Goal: Task Accomplishment & Management: Manage account settings

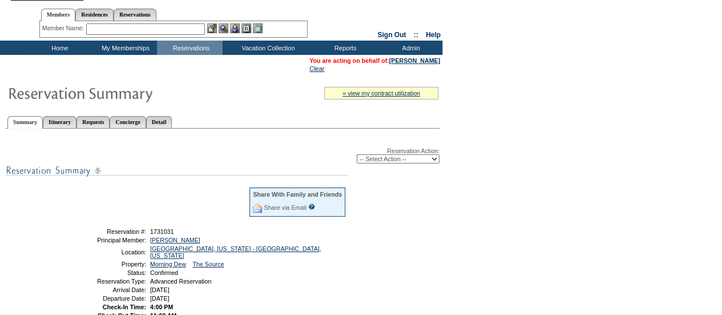
scroll to position [57, 0]
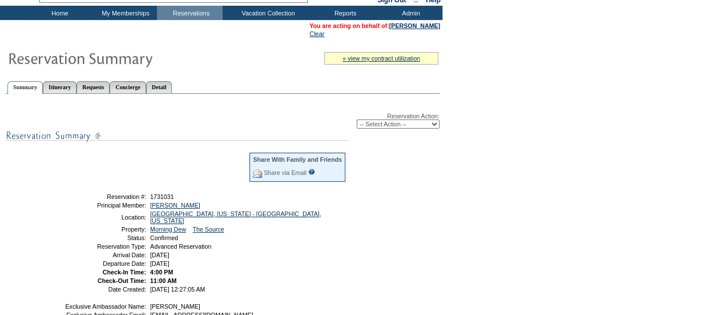
click at [397, 124] on select "-- Select Action -- Modify Reservation Dates Modify Reservation Cost Modify Occ…" at bounding box center [398, 123] width 83 height 9
select select "ChangeOccupancy"
click at [357, 120] on select "-- Select Action -- Modify Reservation Dates Modify Reservation Cost Modify Occ…" at bounding box center [398, 123] width 83 height 9
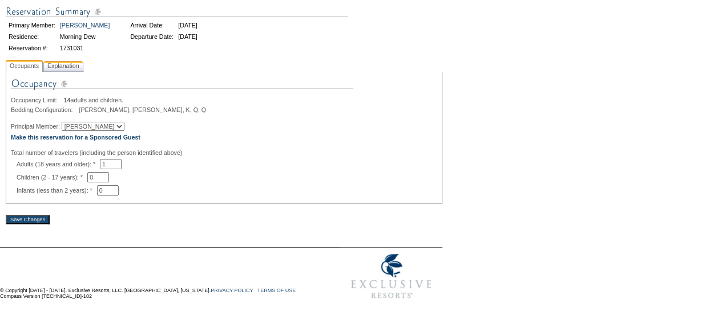
click at [73, 61] on span "Explanation" at bounding box center [63, 66] width 37 height 12
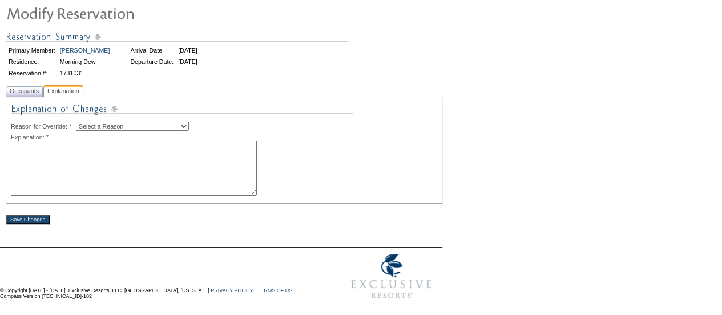
scroll to position [87, 0]
click at [158, 122] on select "Select a Reason Creating Continuous Stay Days Rebooked After Cancellation Editi…" at bounding box center [132, 126] width 113 height 9
select select "1045"
click at [85, 122] on select "Select a Reason Creating Continuous Stay Days Rebooked After Cancellation Editi…" at bounding box center [132, 126] width 113 height 9
click at [126, 163] on textarea at bounding box center [134, 167] width 246 height 55
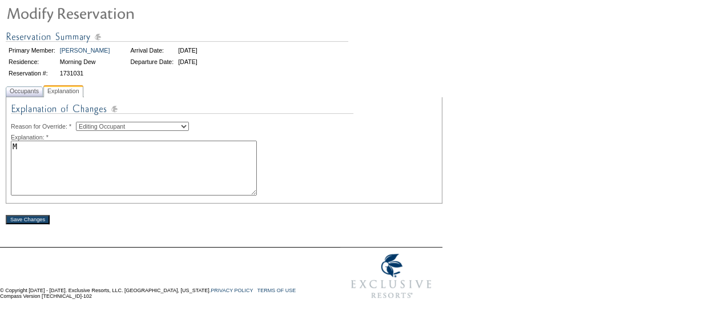
type textarea "MB"
click at [29, 88] on span "Occupants" at bounding box center [24, 91] width 34 height 12
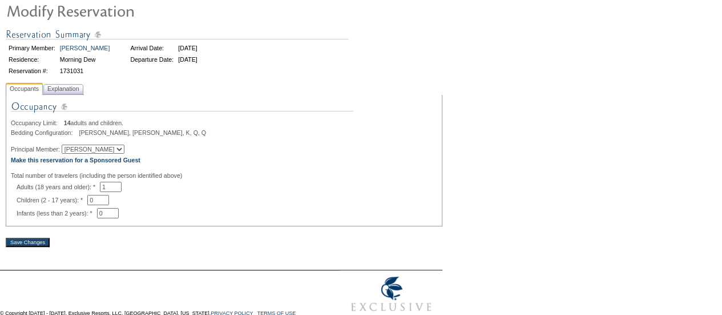
drag, startPoint x: 118, startPoint y: 186, endPoint x: 111, endPoint y: 190, distance: 7.7
click at [111, 189] on div "Adults (18 years and older): * 1 * *" at bounding box center [227, 187] width 421 height 10
type input "2"
click at [126, 160] on b "Make this reservation for a Sponsored Guest" at bounding box center [76, 159] width 130 height 7
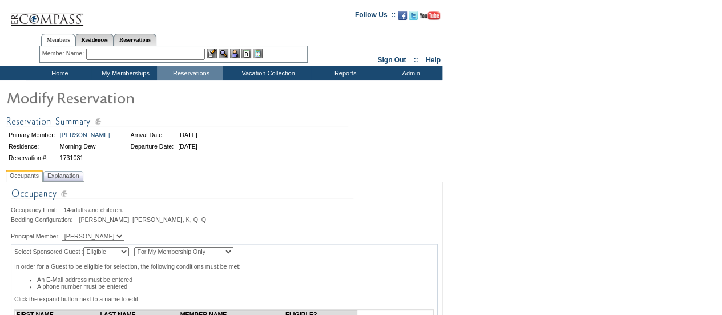
click at [64, 70] on td "Home" at bounding box center [59, 73] width 66 height 14
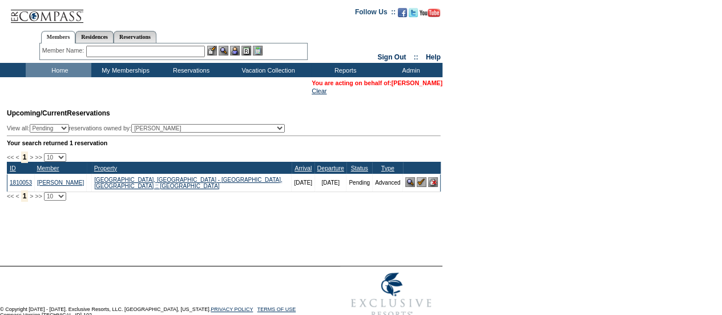
click at [411, 83] on link "[PERSON_NAME]" at bounding box center [417, 82] width 51 height 7
